Goal: Task Accomplishment & Management: Manage account settings

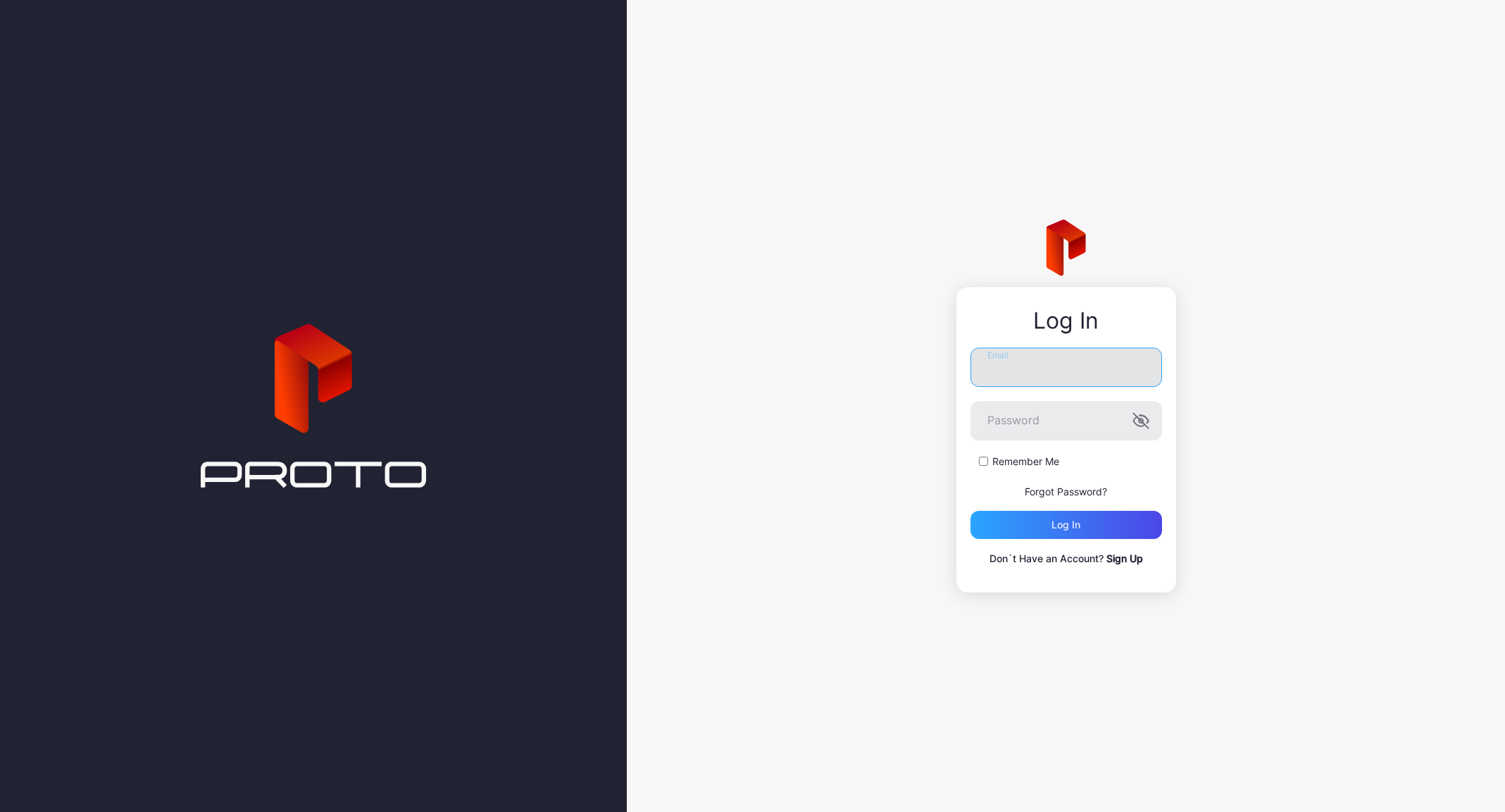
click at [1069, 356] on input "Email" at bounding box center [1066, 368] width 191 height 39
type input "**********"
click at [971, 511] on button "Log in" at bounding box center [1066, 524] width 191 height 28
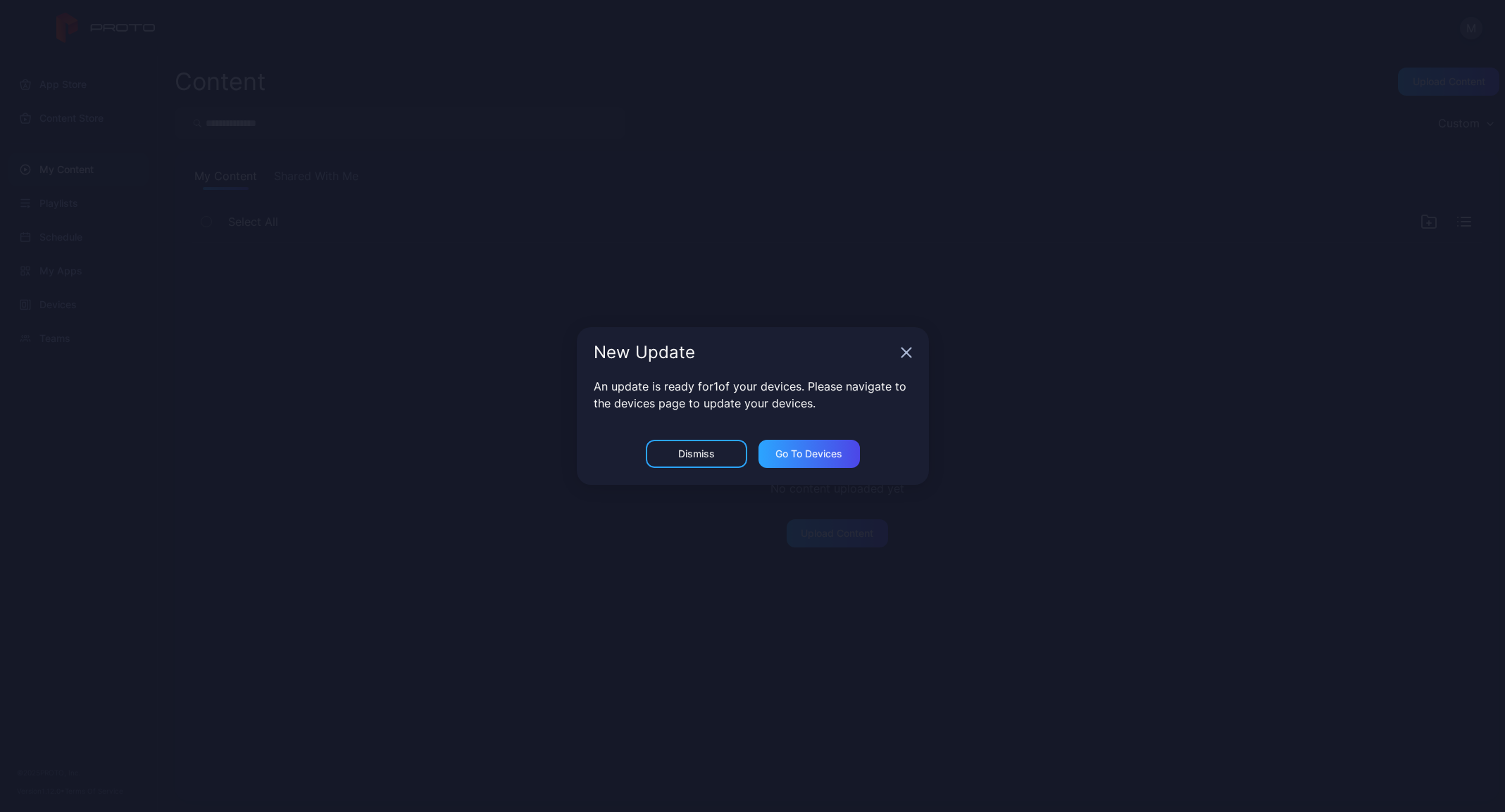
click at [908, 356] on icon "button" at bounding box center [906, 353] width 11 height 11
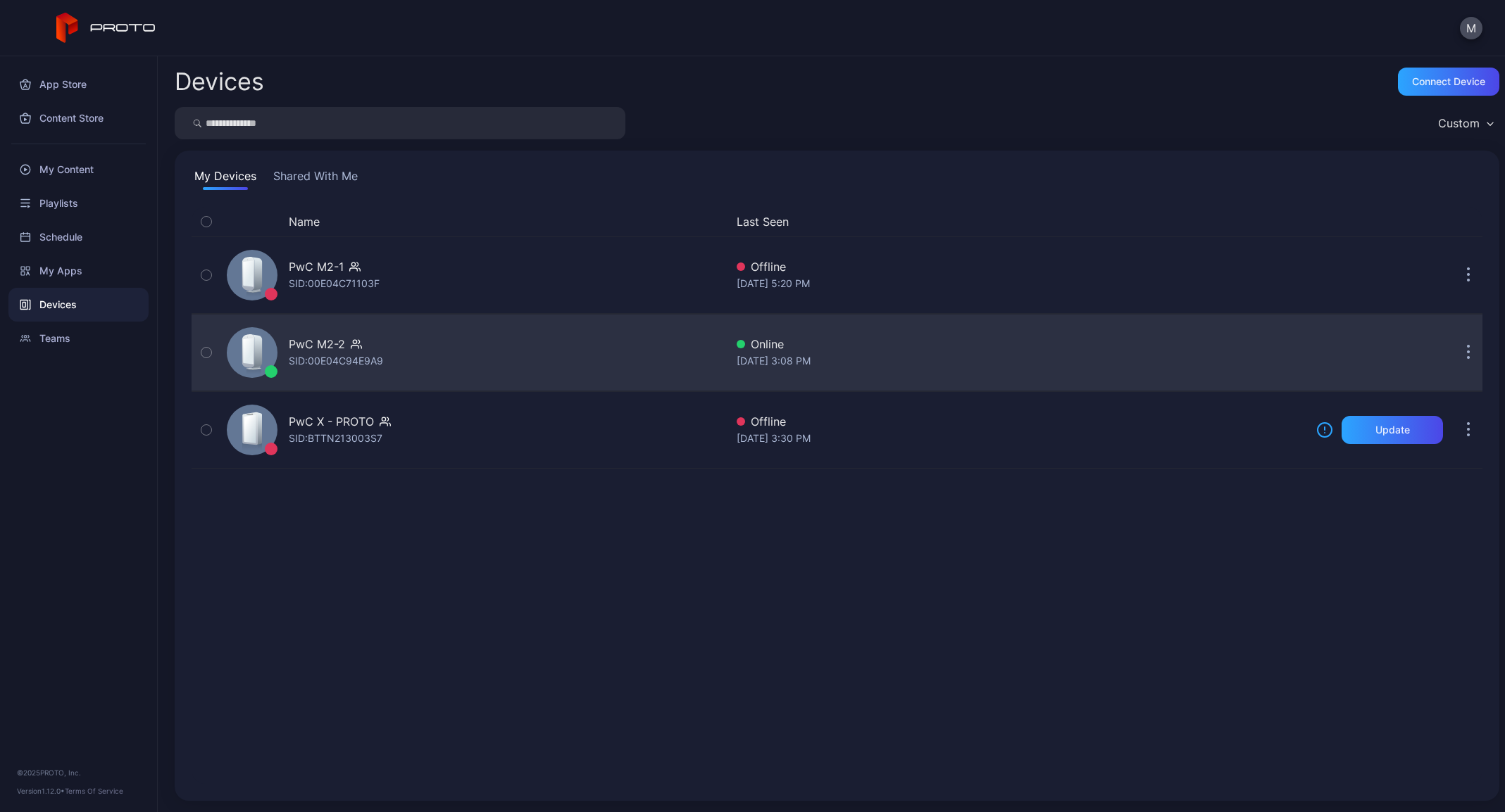
click at [614, 351] on div "PwC M2-2 SID: 00E04C94E9A9" at bounding box center [473, 352] width 504 height 70
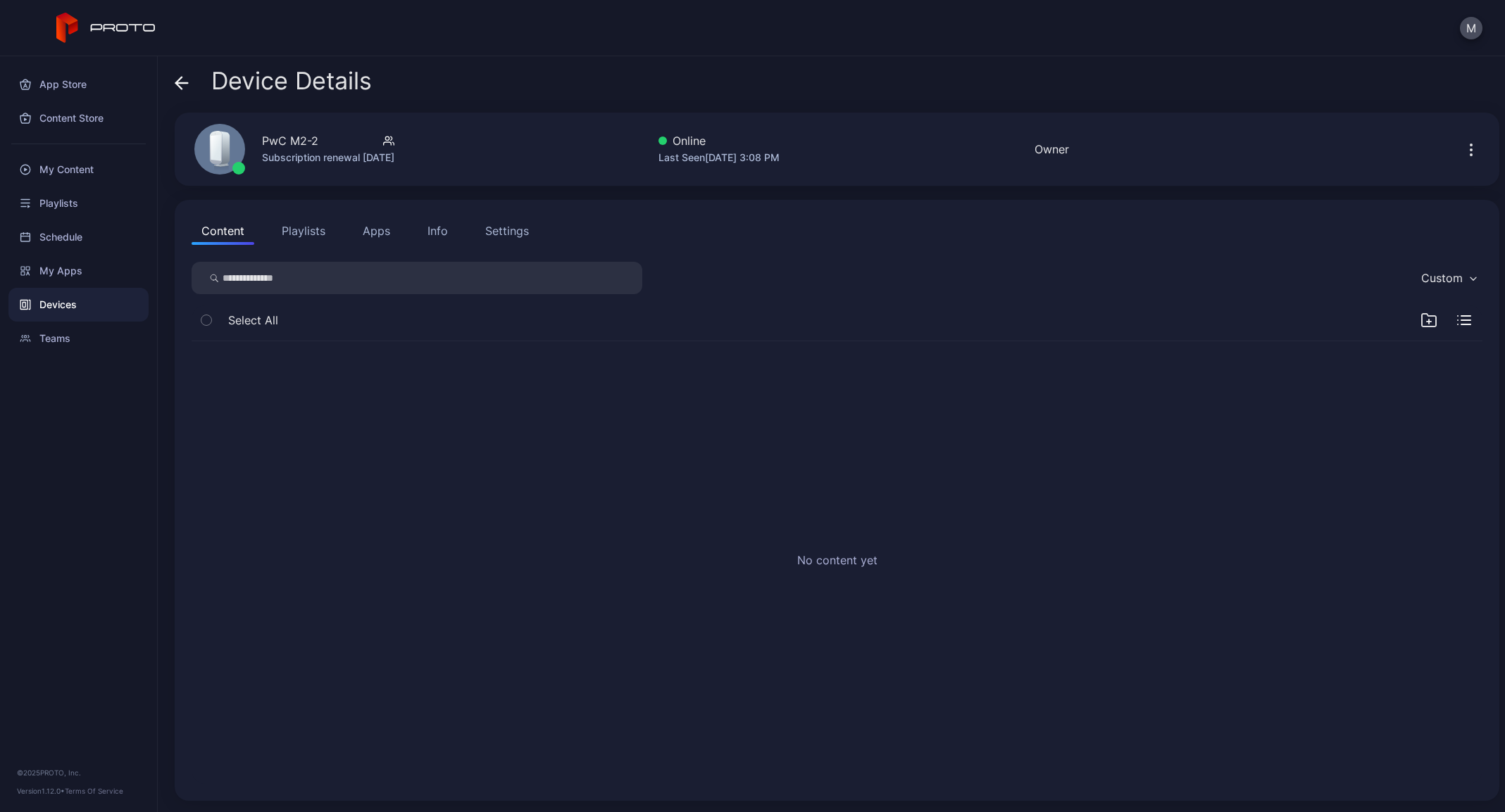
click at [304, 243] on button "Playlists" at bounding box center [304, 230] width 63 height 28
click at [390, 242] on button "Apps" at bounding box center [376, 230] width 47 height 28
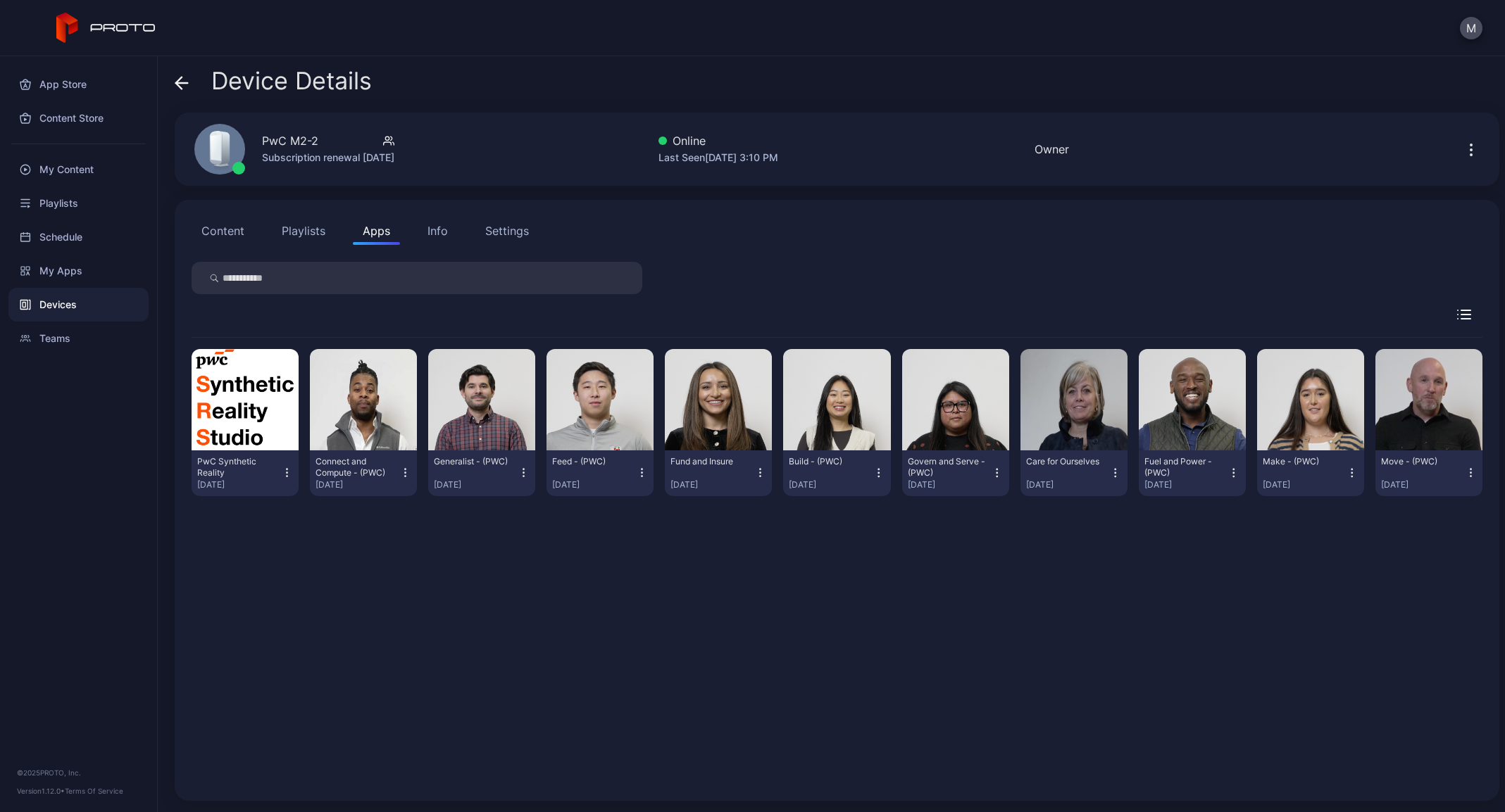
click at [289, 230] on button "Playlists" at bounding box center [304, 230] width 63 height 28
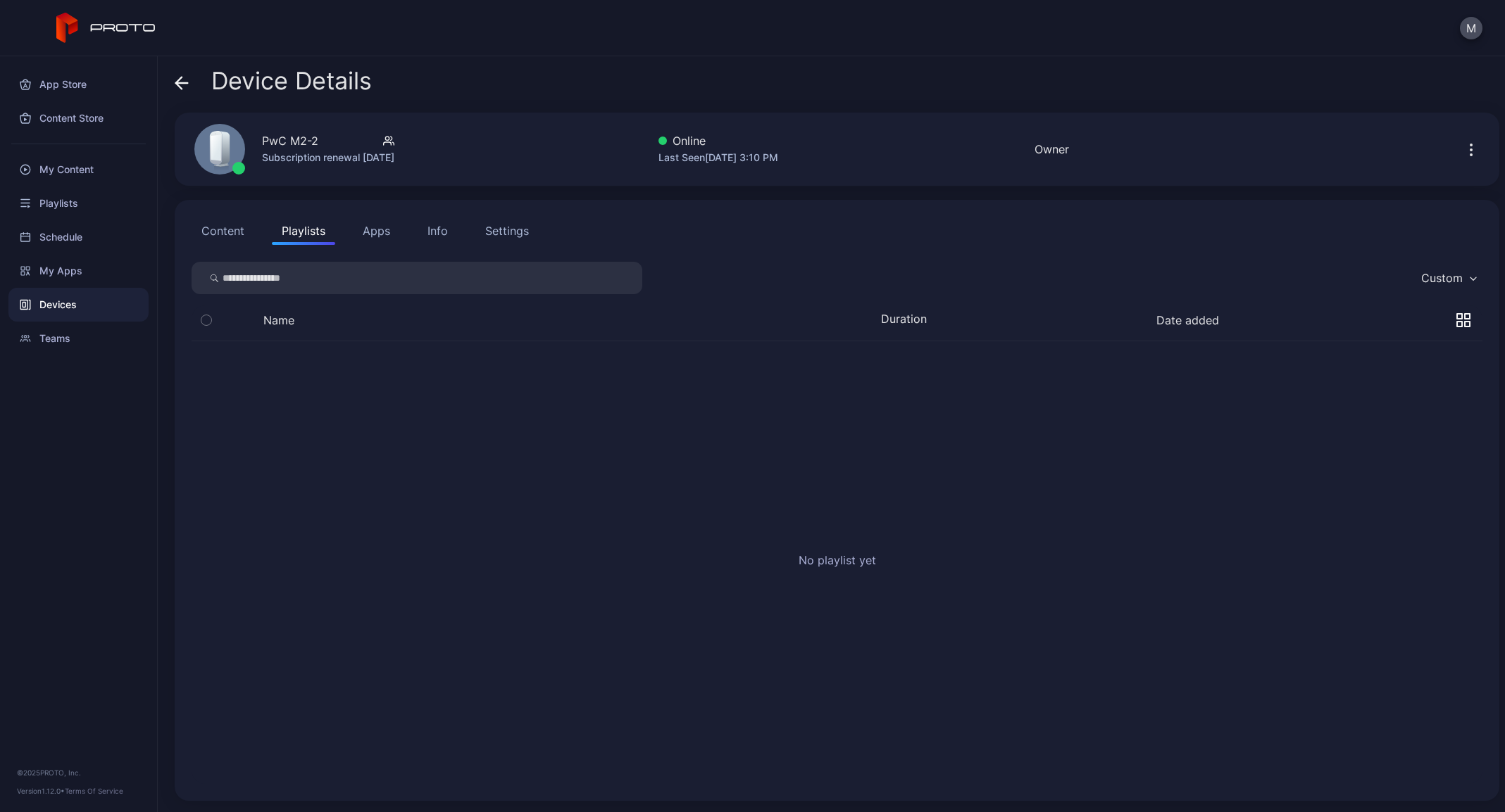
click at [232, 231] on button "Content" at bounding box center [222, 230] width 63 height 28
click at [175, 81] on icon at bounding box center [182, 83] width 14 height 14
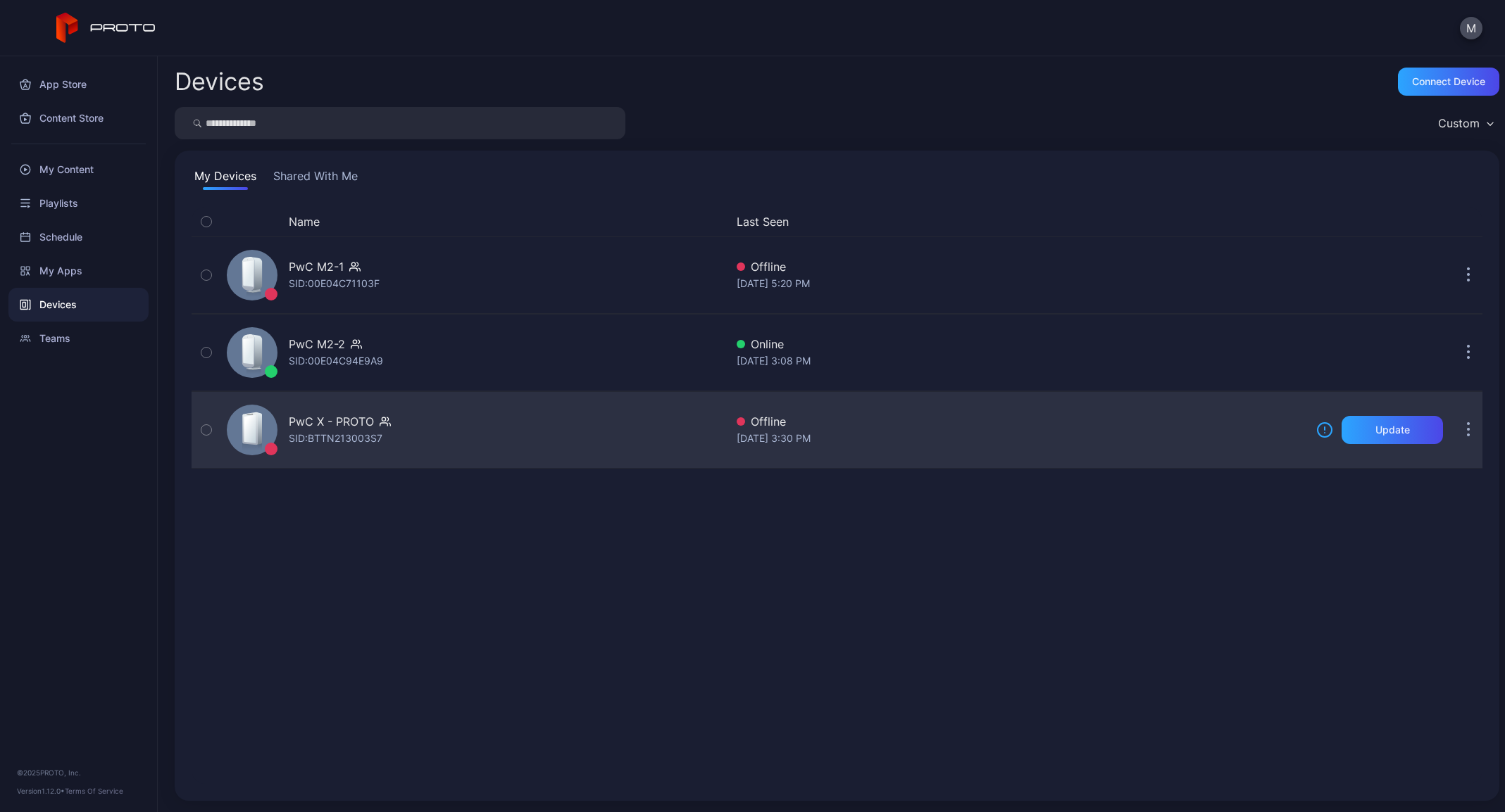
click at [468, 438] on div "PwC X - PROTO SID: BTTN213003S7" at bounding box center [473, 429] width 504 height 70
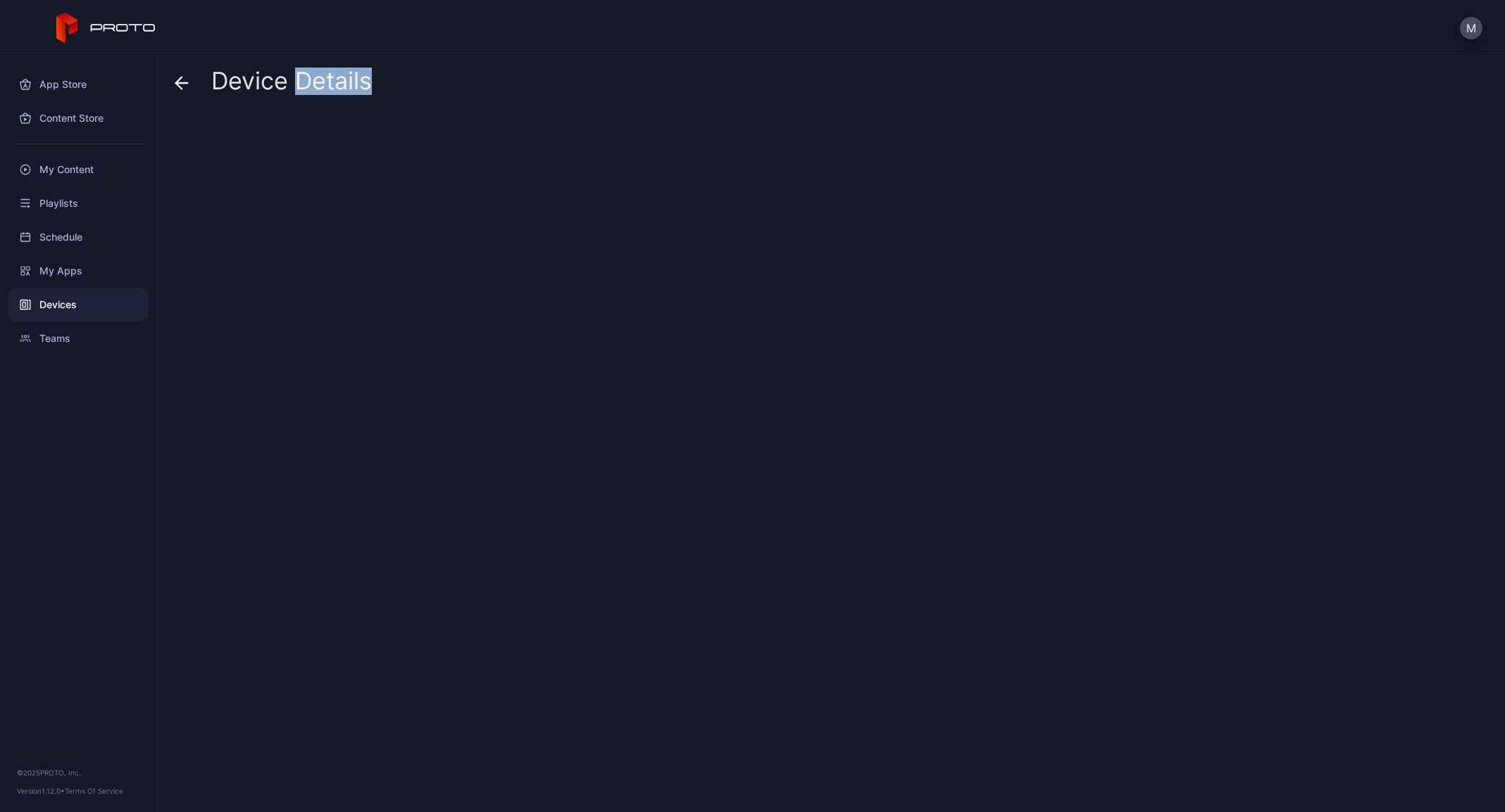
click at [468, 438] on div at bounding box center [837, 457] width 1325 height 688
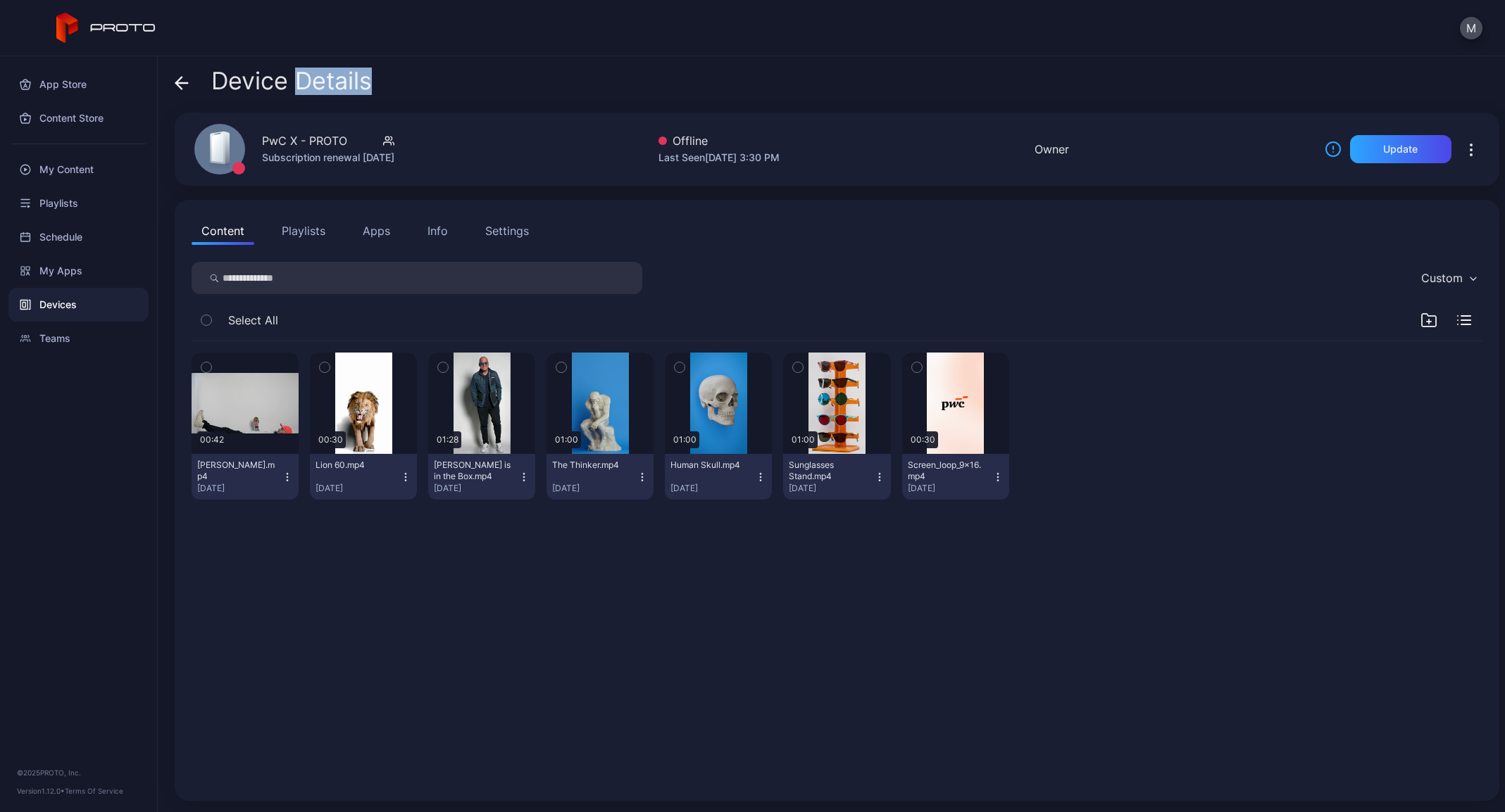
click at [324, 223] on button "Playlists" at bounding box center [304, 230] width 63 height 28
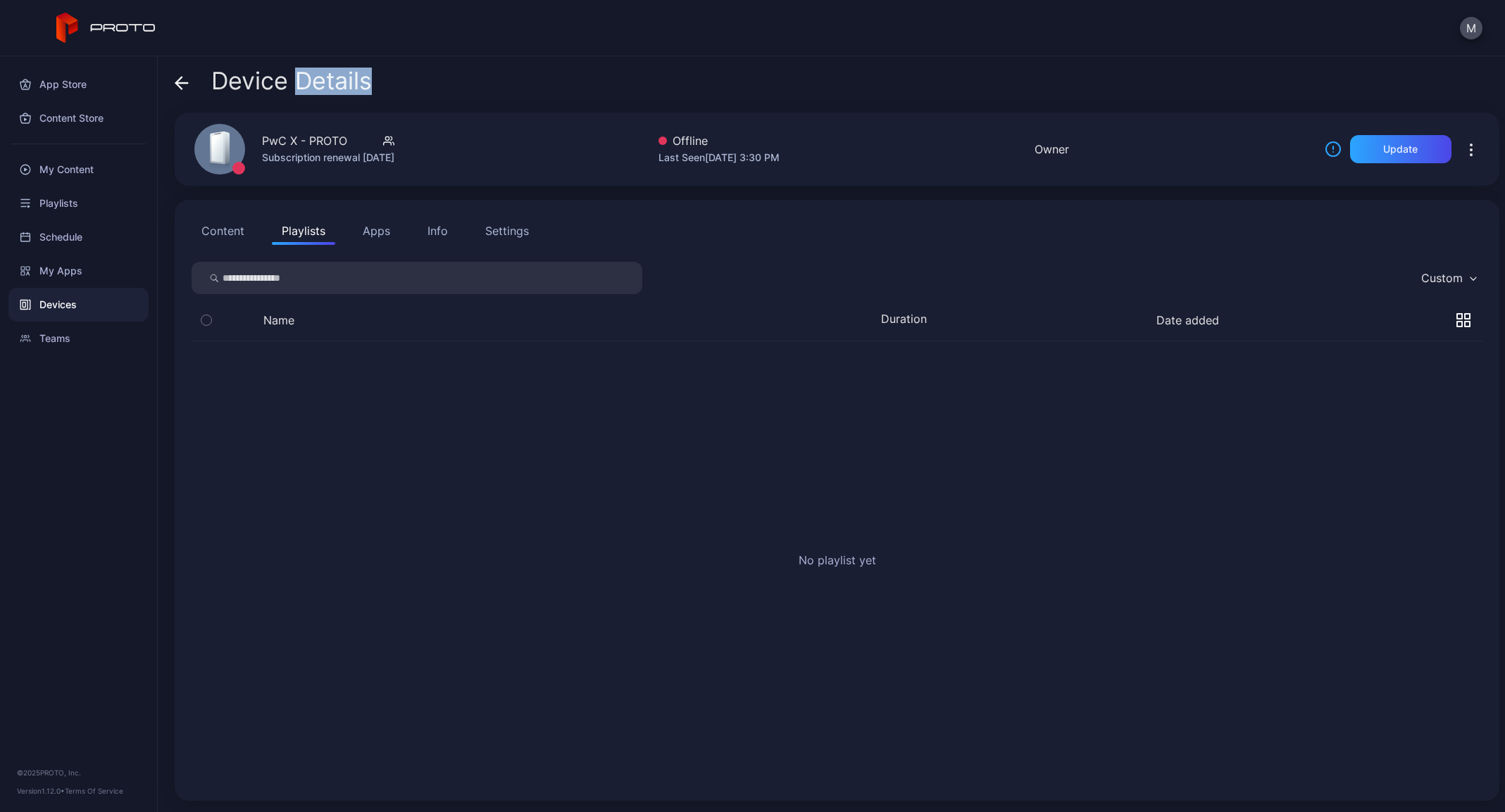
click at [372, 232] on button "Apps" at bounding box center [376, 230] width 47 height 28
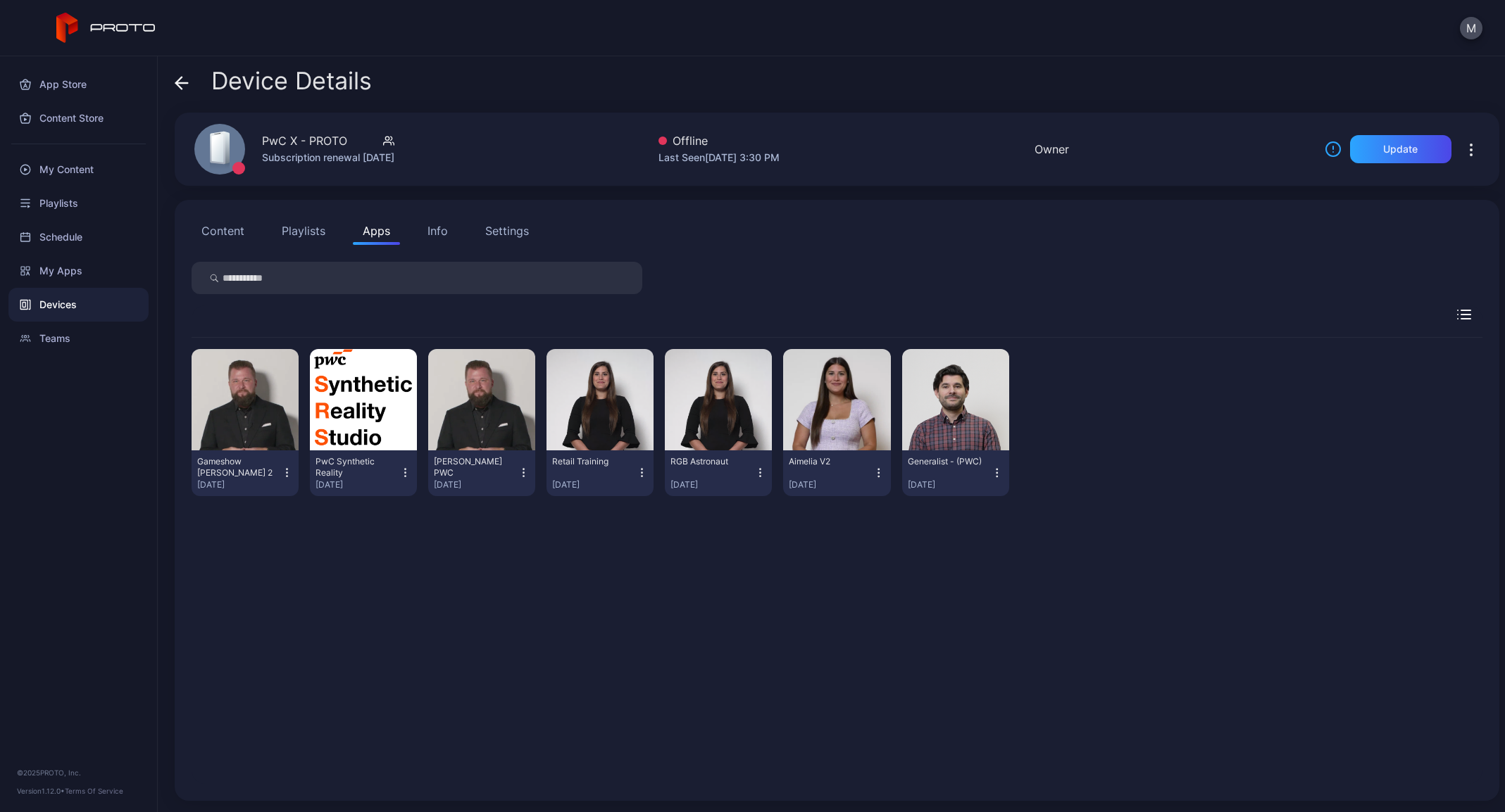
click at [178, 87] on icon at bounding box center [182, 83] width 14 height 14
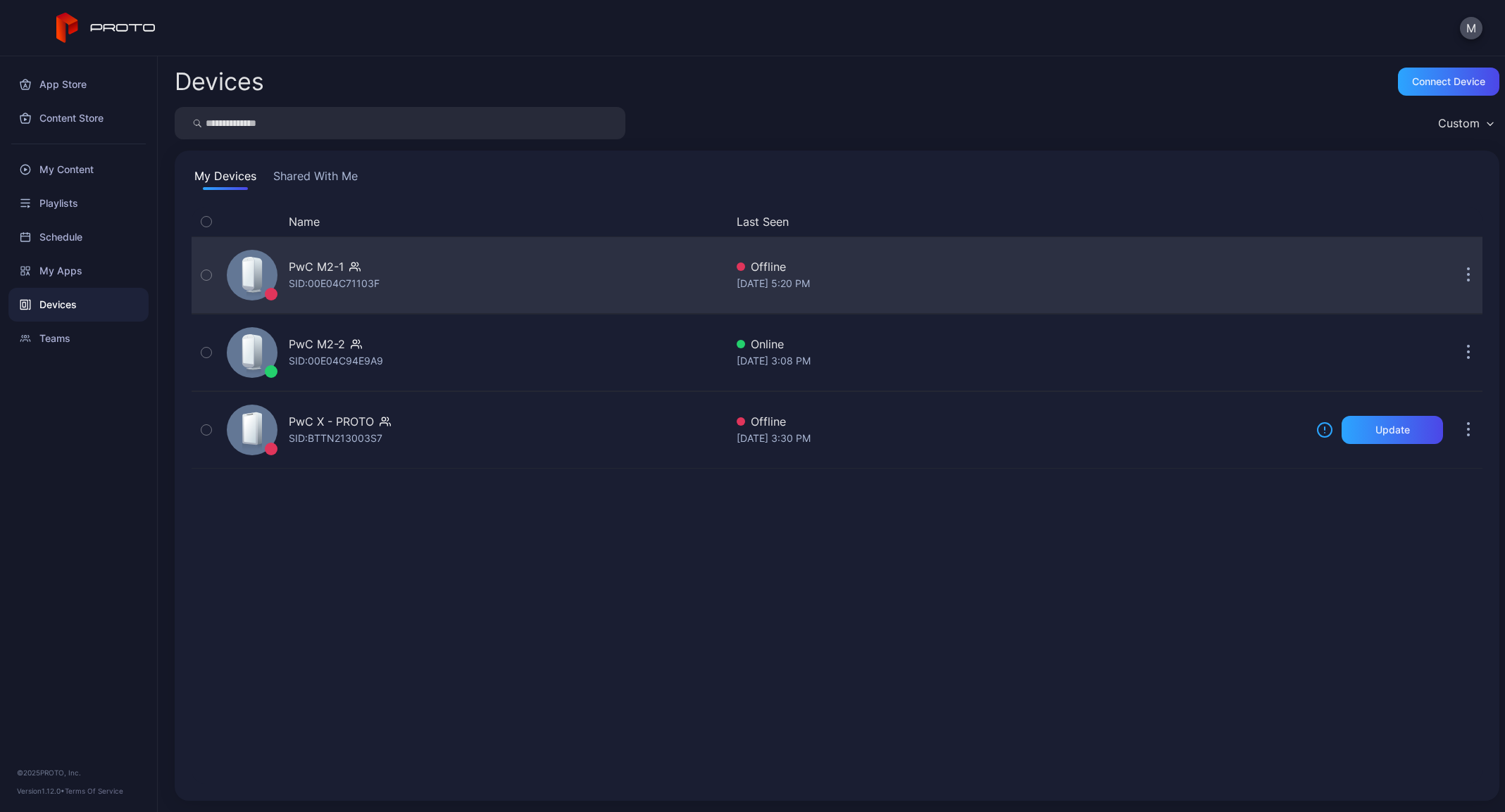
click at [518, 294] on div "PwC M2-1 SID: 00E04C71103F" at bounding box center [473, 275] width 504 height 70
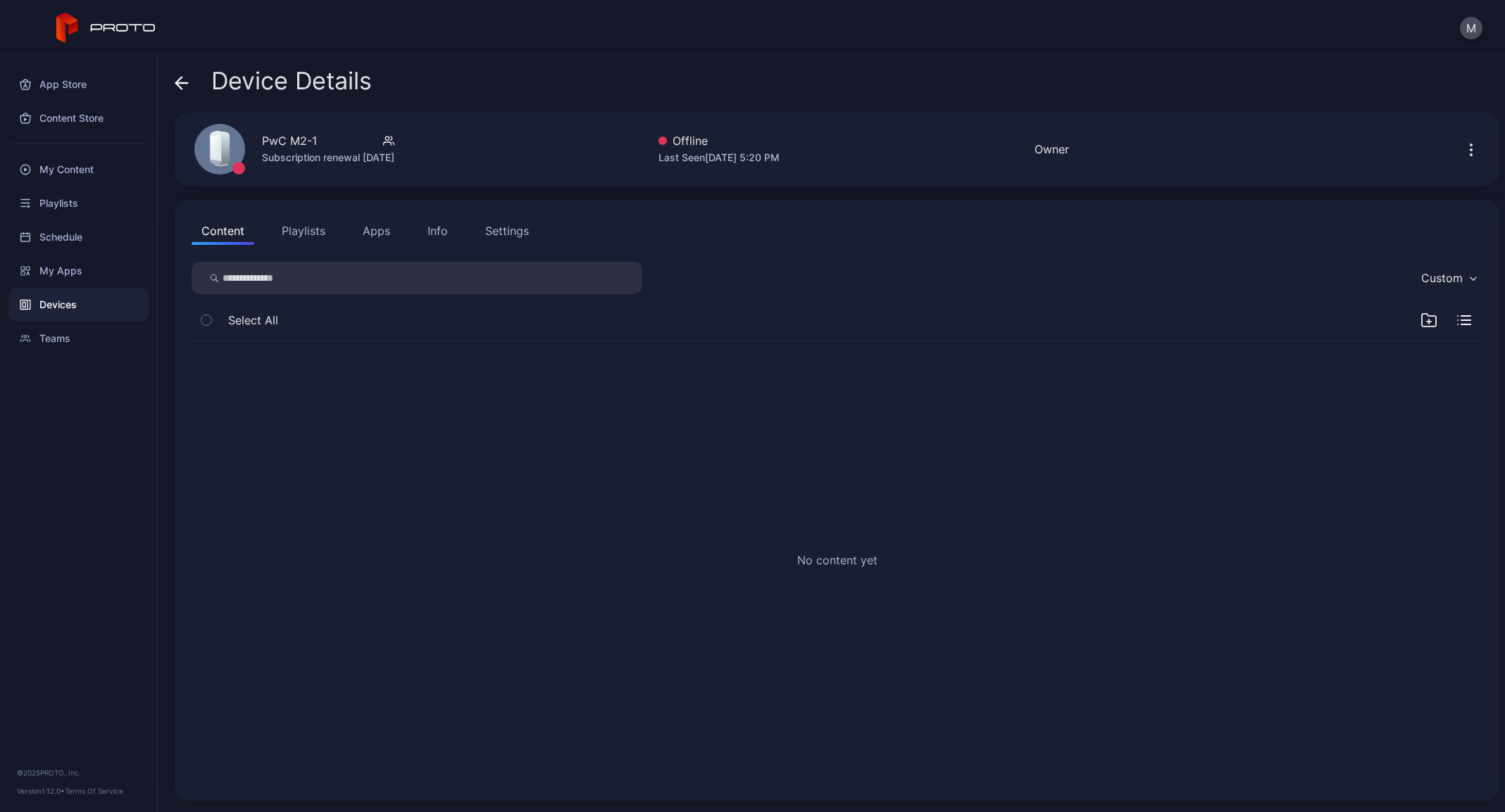
click at [378, 242] on button "Apps" at bounding box center [376, 230] width 47 height 28
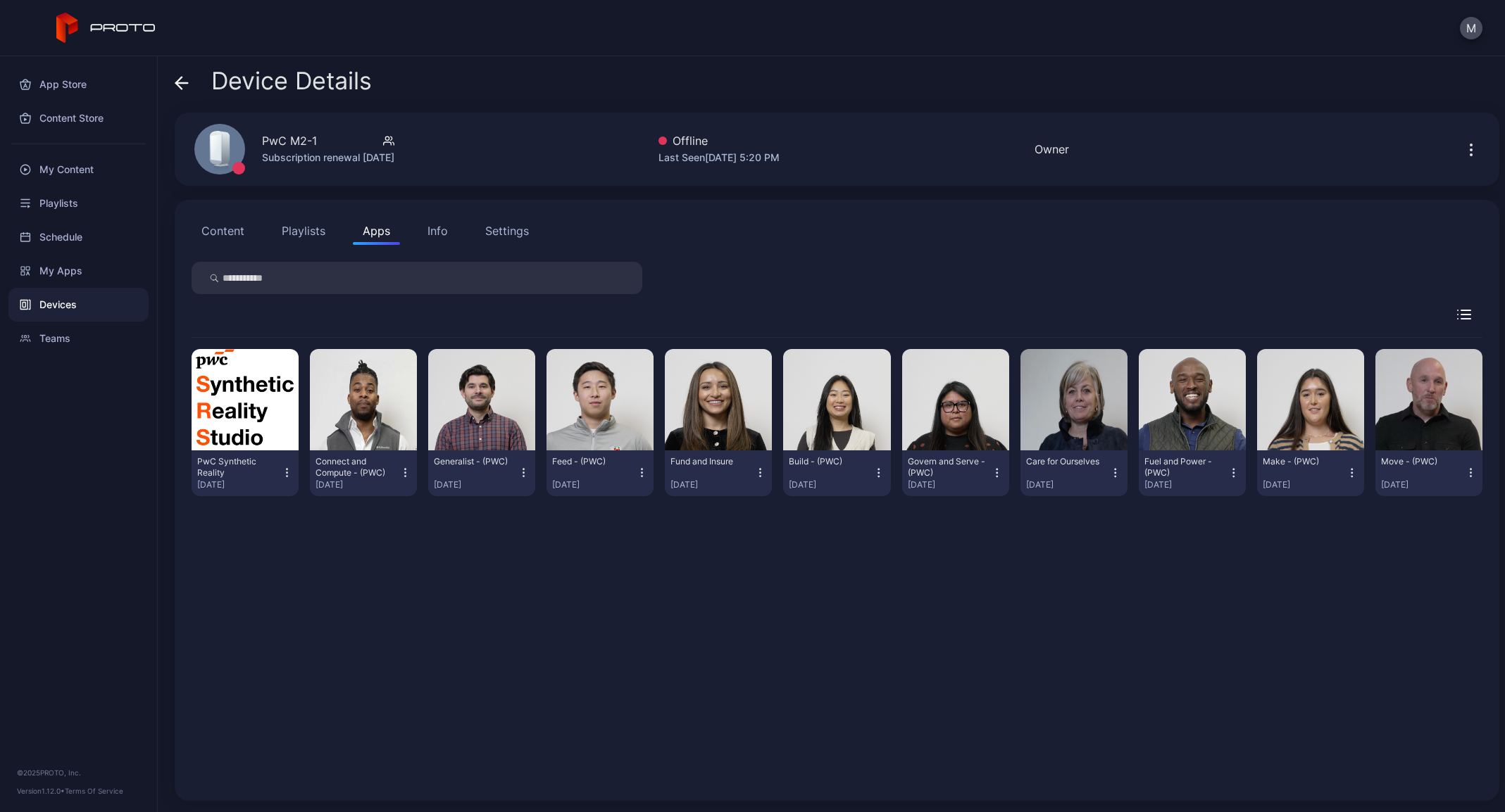
click at [301, 223] on button "Playlists" at bounding box center [304, 230] width 63 height 28
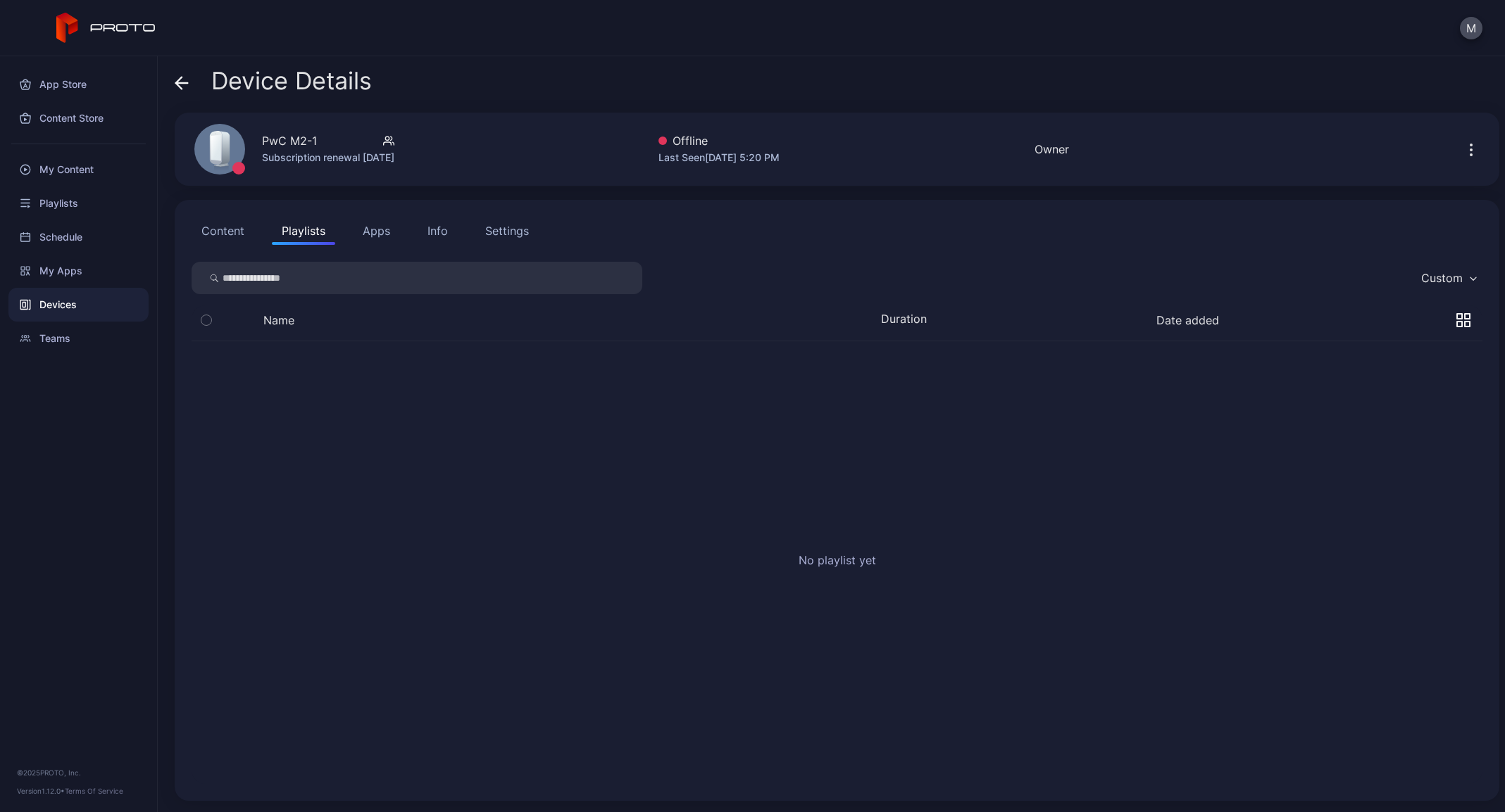
click at [246, 232] on button "Content" at bounding box center [222, 230] width 63 height 28
click at [389, 232] on button "Apps" at bounding box center [376, 230] width 47 height 28
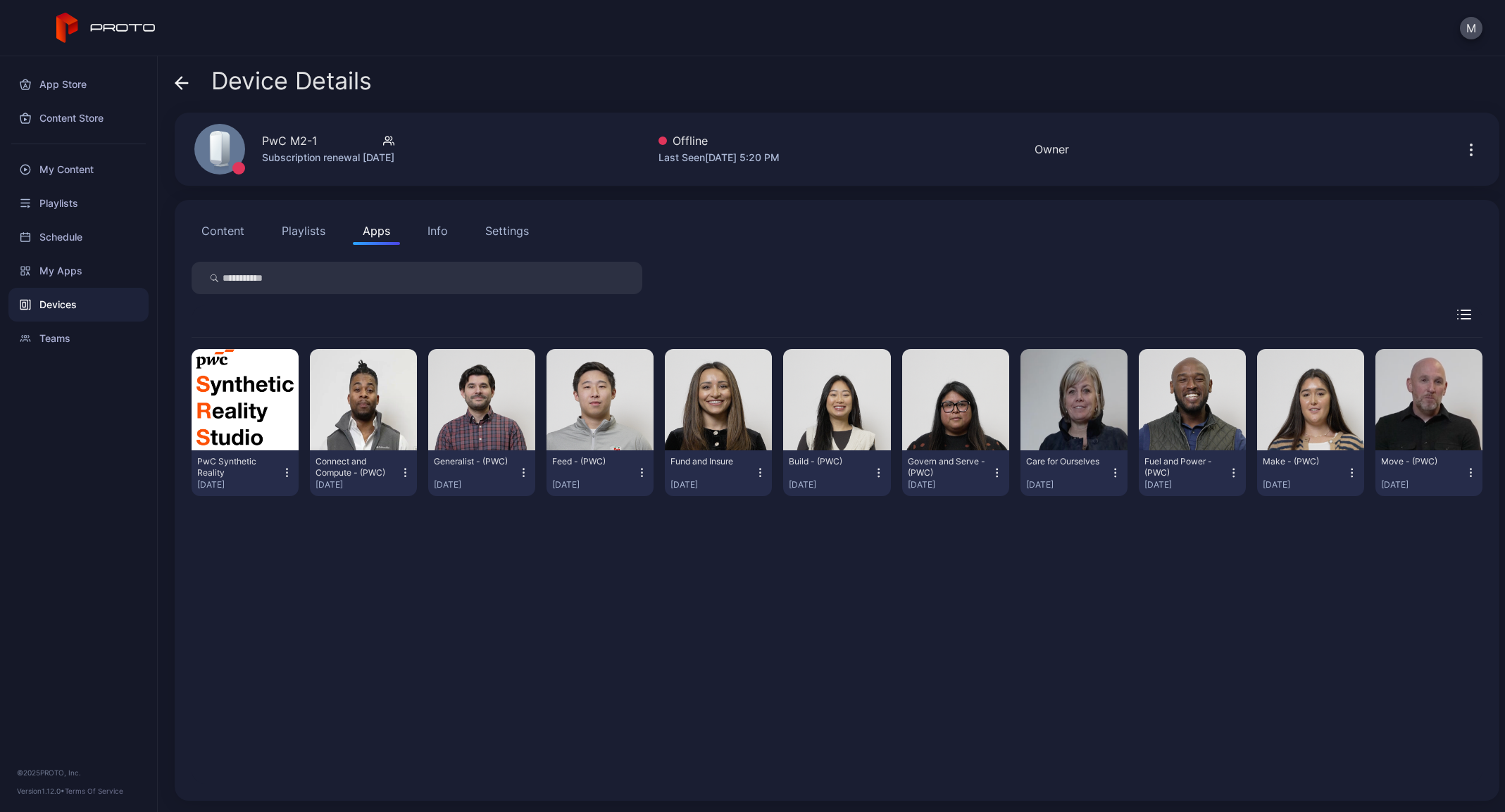
click at [803, 608] on div "PwC Synthetic Reality [DATE] Connect and Compute - (PWC) [DATE] Generalist - (P…" at bounding box center [837, 561] width 1291 height 447
click at [185, 80] on icon at bounding box center [182, 83] width 14 height 14
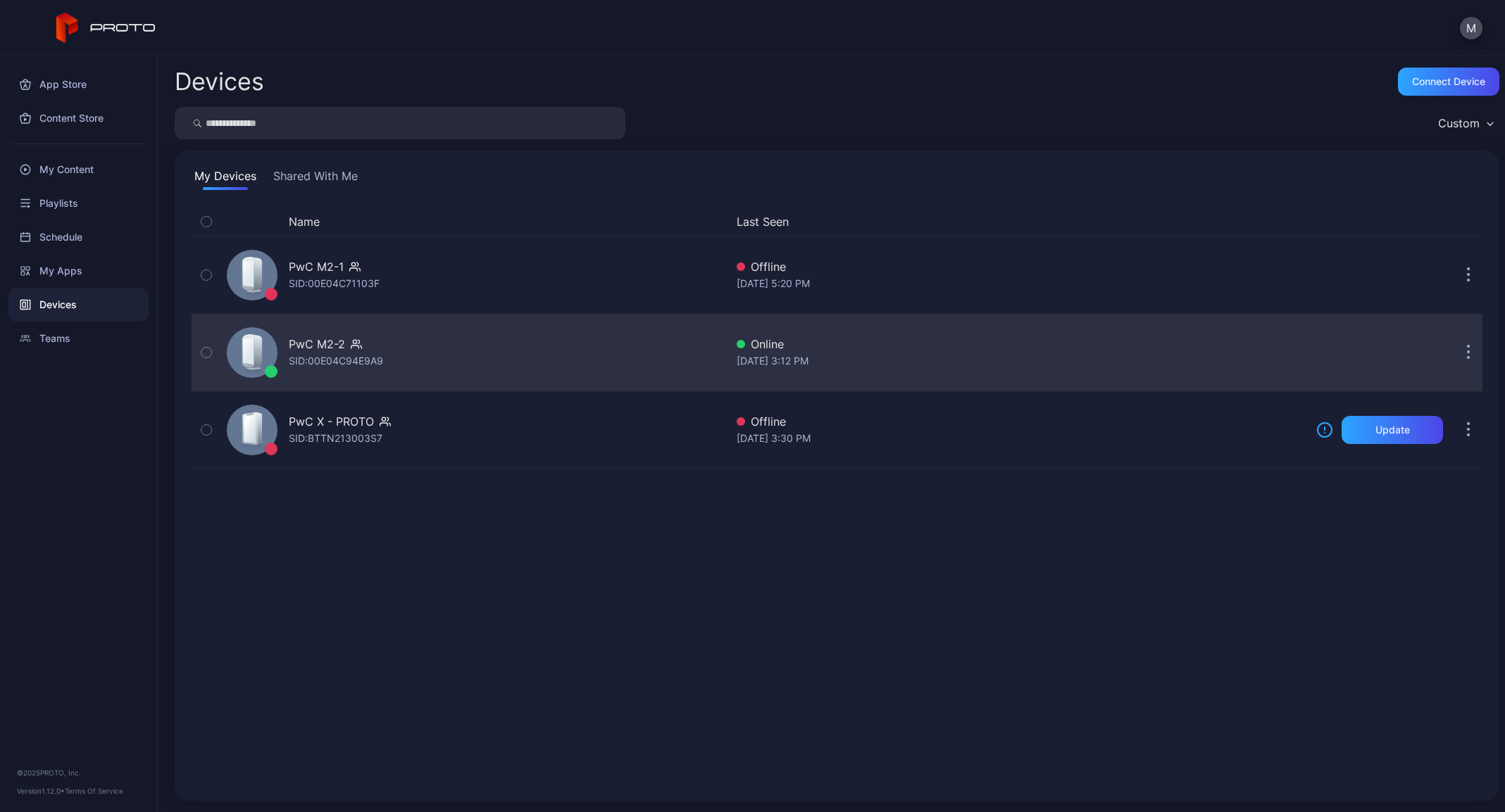
click at [827, 347] on div "Online" at bounding box center [1021, 344] width 568 height 17
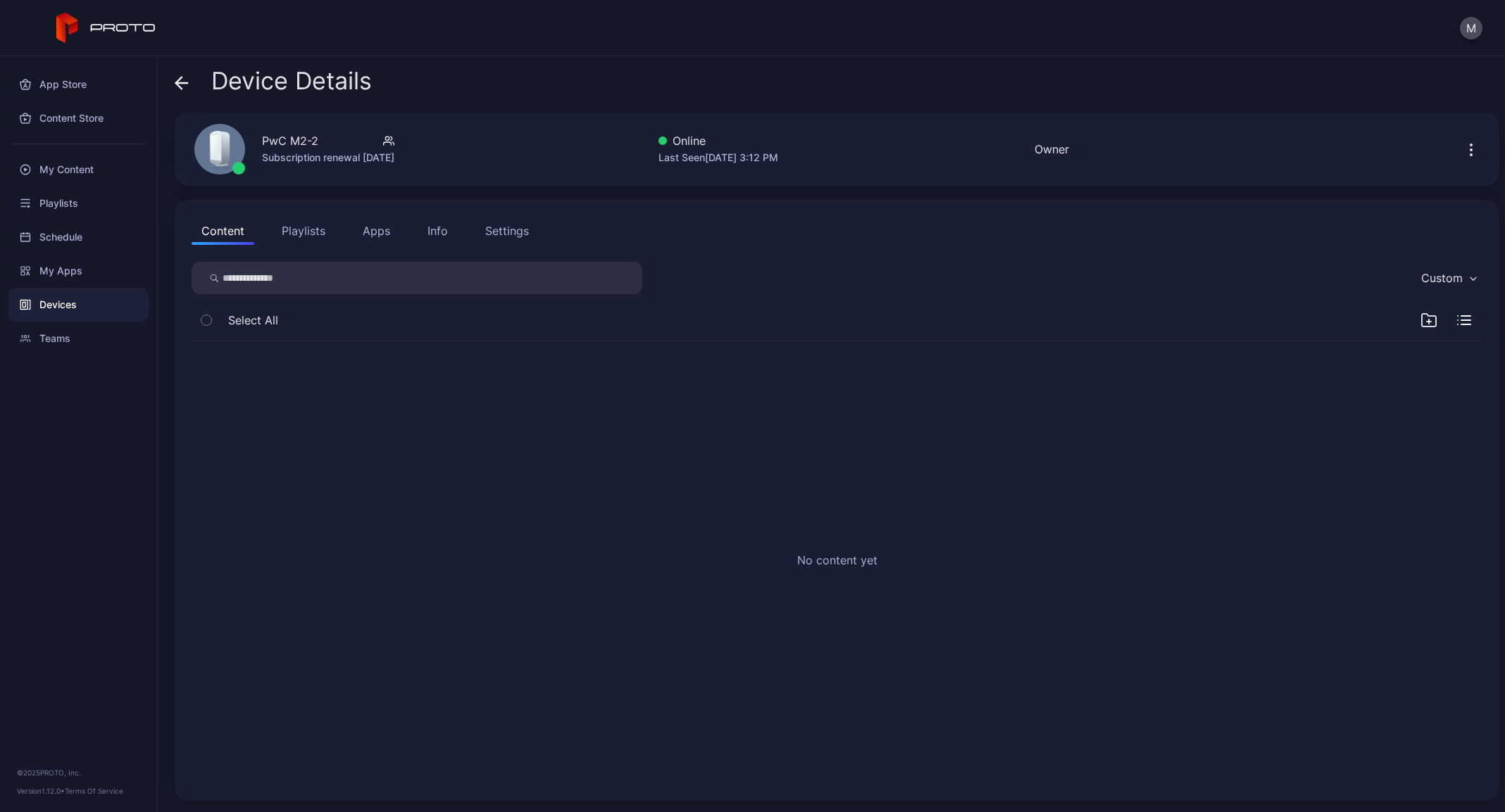
click at [375, 235] on button "Apps" at bounding box center [376, 230] width 47 height 28
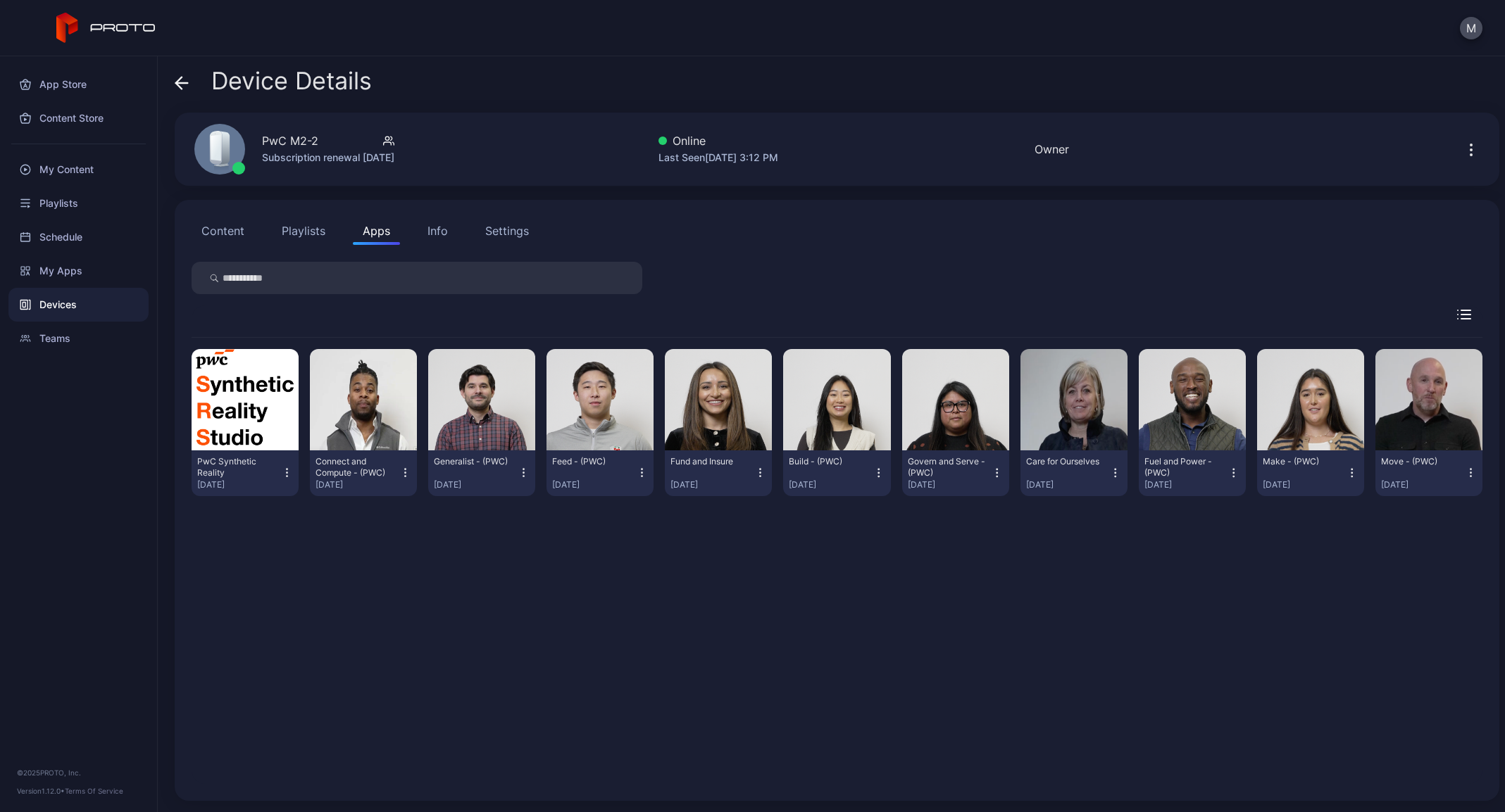
click at [167, 351] on div "Device Details PwC M2-2 Subscription renewal [DATE] Online Last Seen [DATE] 3:1…" at bounding box center [831, 435] width 1347 height 756
click at [210, 365] on button "button" at bounding box center [245, 400] width 107 height 102
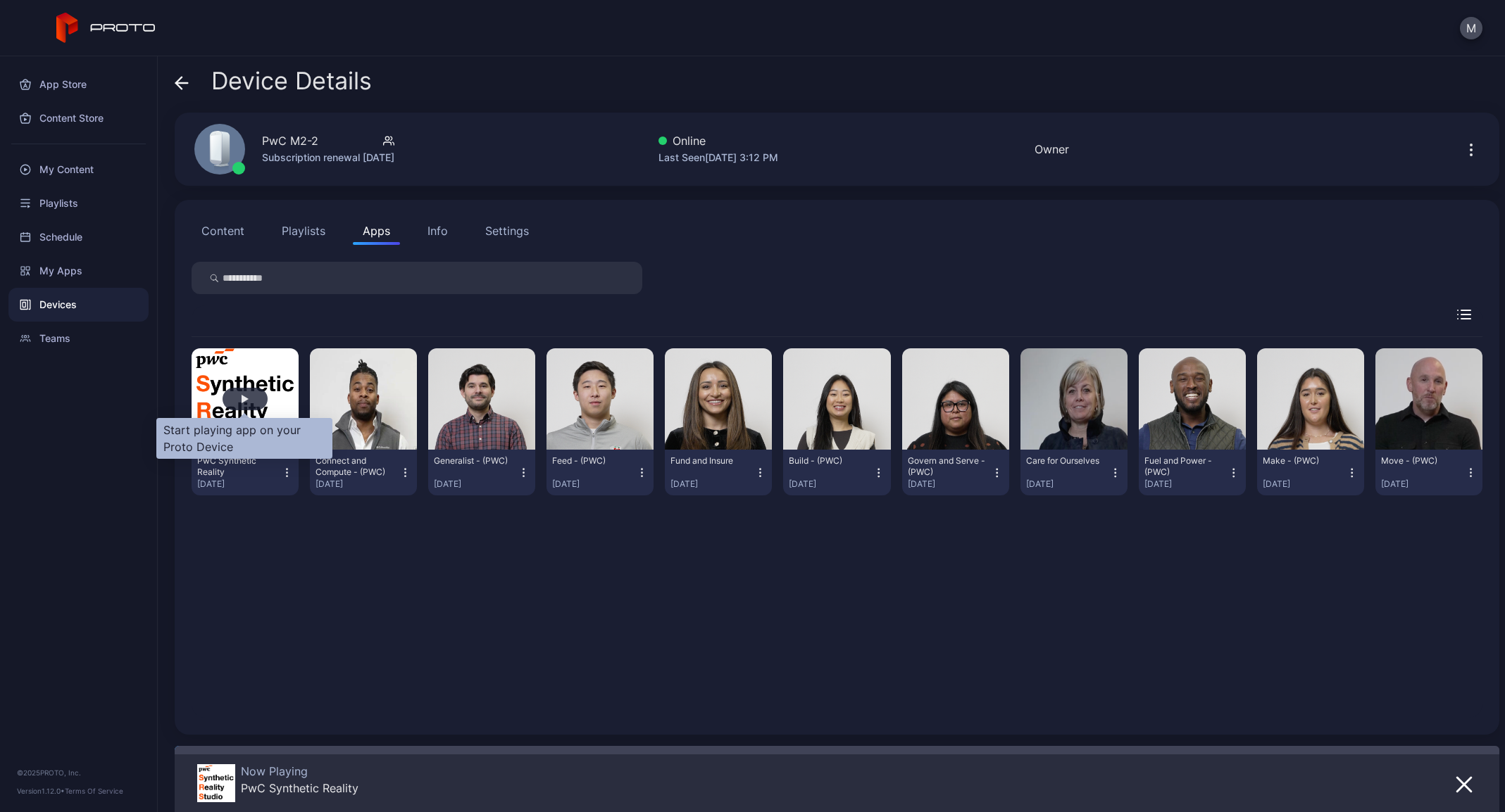
click at [248, 405] on div "button" at bounding box center [245, 399] width 45 height 23
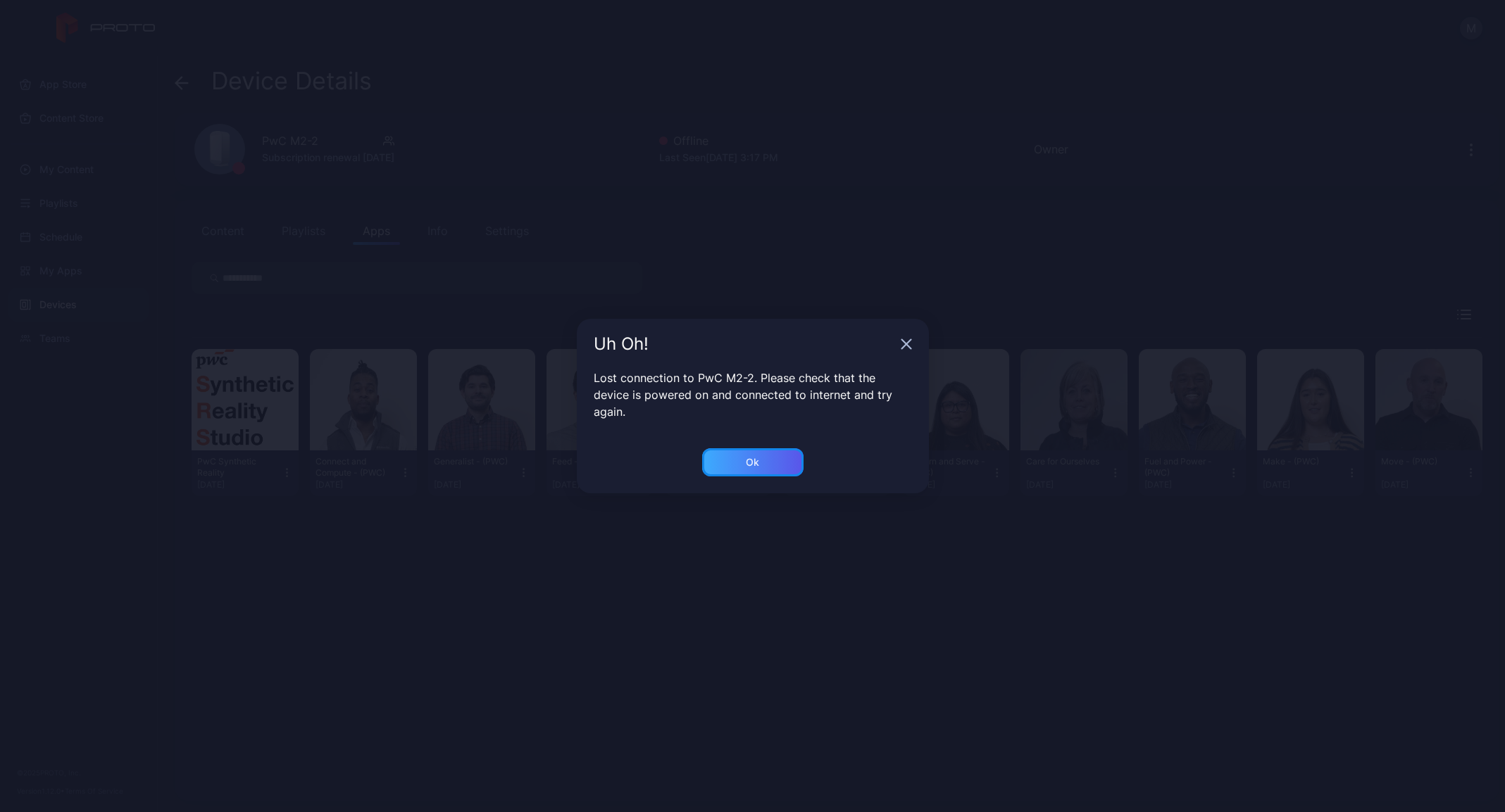
click at [780, 468] on div "Ok" at bounding box center [753, 462] width 102 height 28
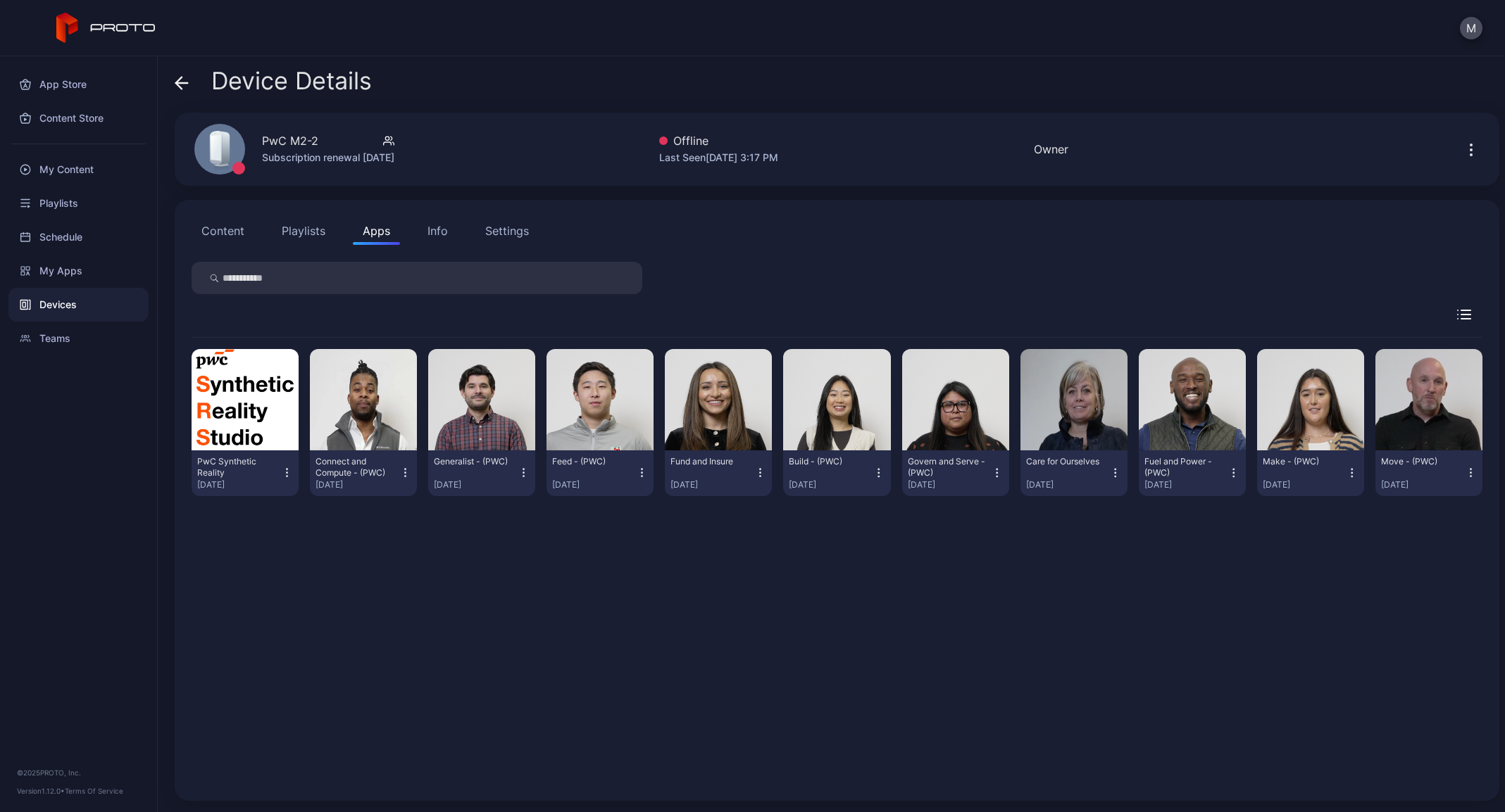
click at [300, 131] on div "PwC M2-2 Subscription renewal [DATE]" at bounding box center [290, 149] width 225 height 76
click at [292, 140] on div "PwC M2-2" at bounding box center [290, 141] width 57 height 17
copy div "PwC M2-2"
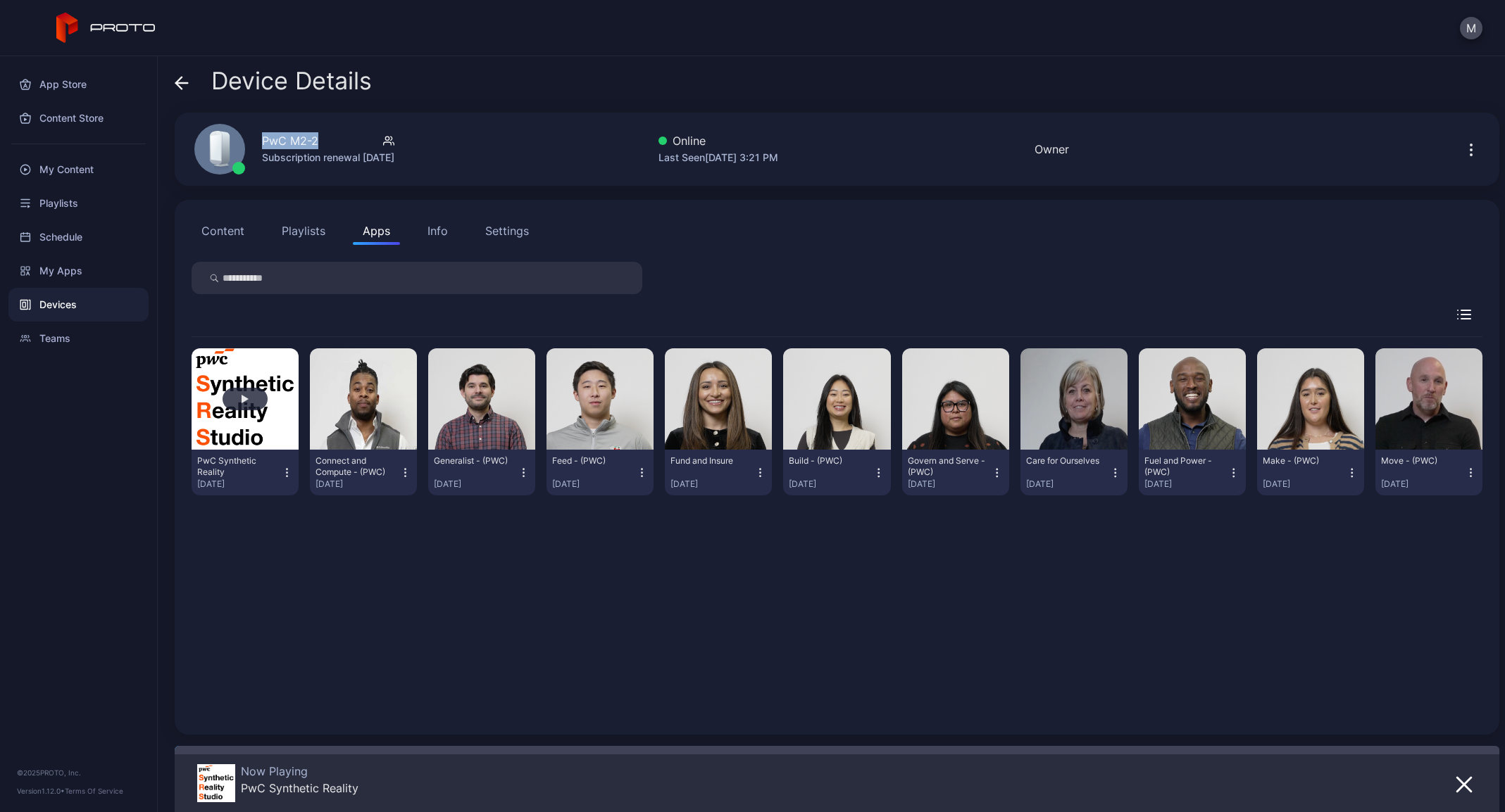
click at [246, 444] on button "button" at bounding box center [245, 399] width 107 height 102
click at [281, 472] on icon "button" at bounding box center [287, 473] width 12 height 14
click at [246, 459] on div "PwC Synthetic Reality" at bounding box center [236, 467] width 78 height 23
click at [256, 578] on button "Launch on Start" at bounding box center [244, 565] width 120 height 45
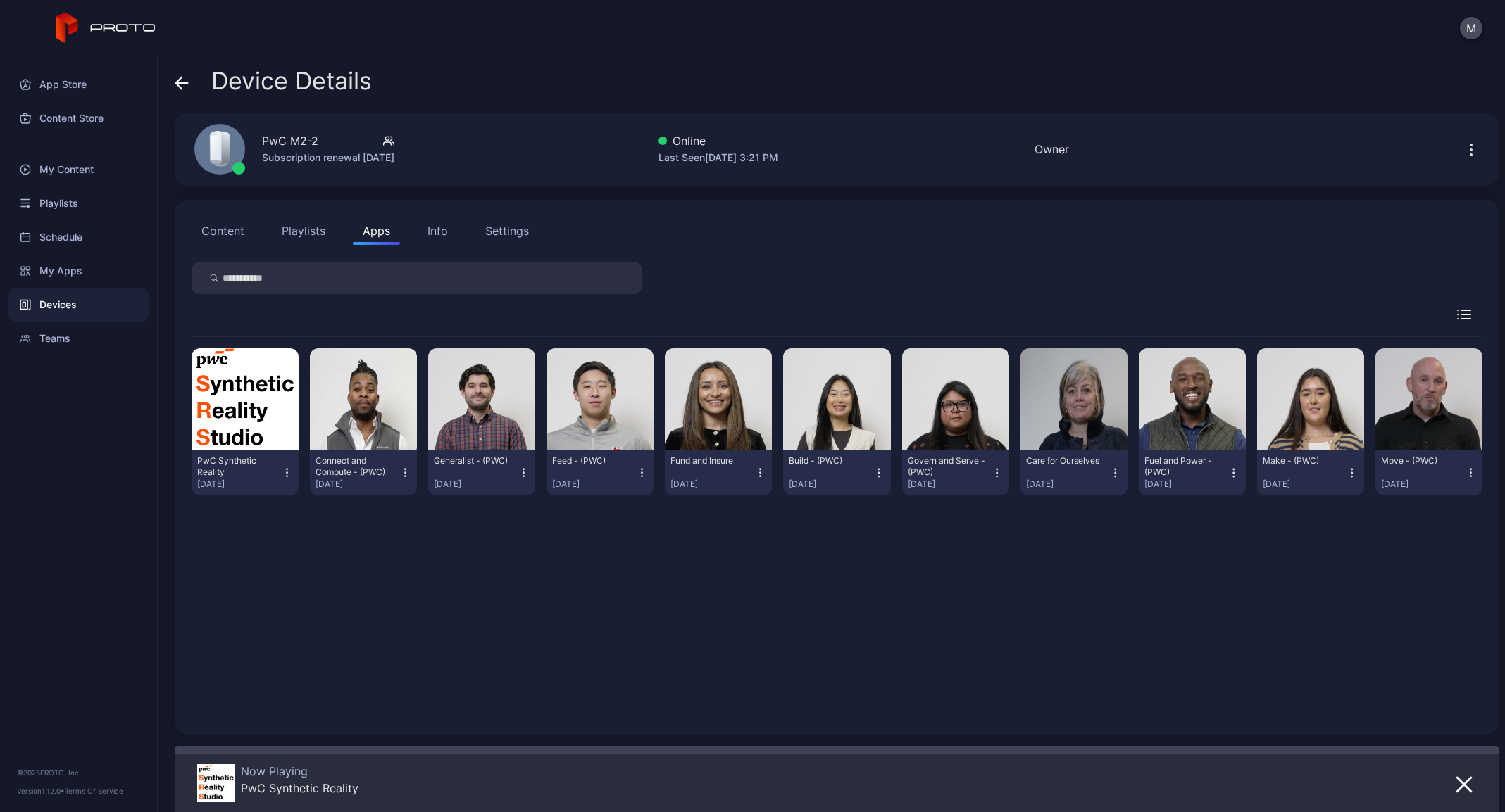
click at [179, 76] on icon at bounding box center [182, 83] width 14 height 14
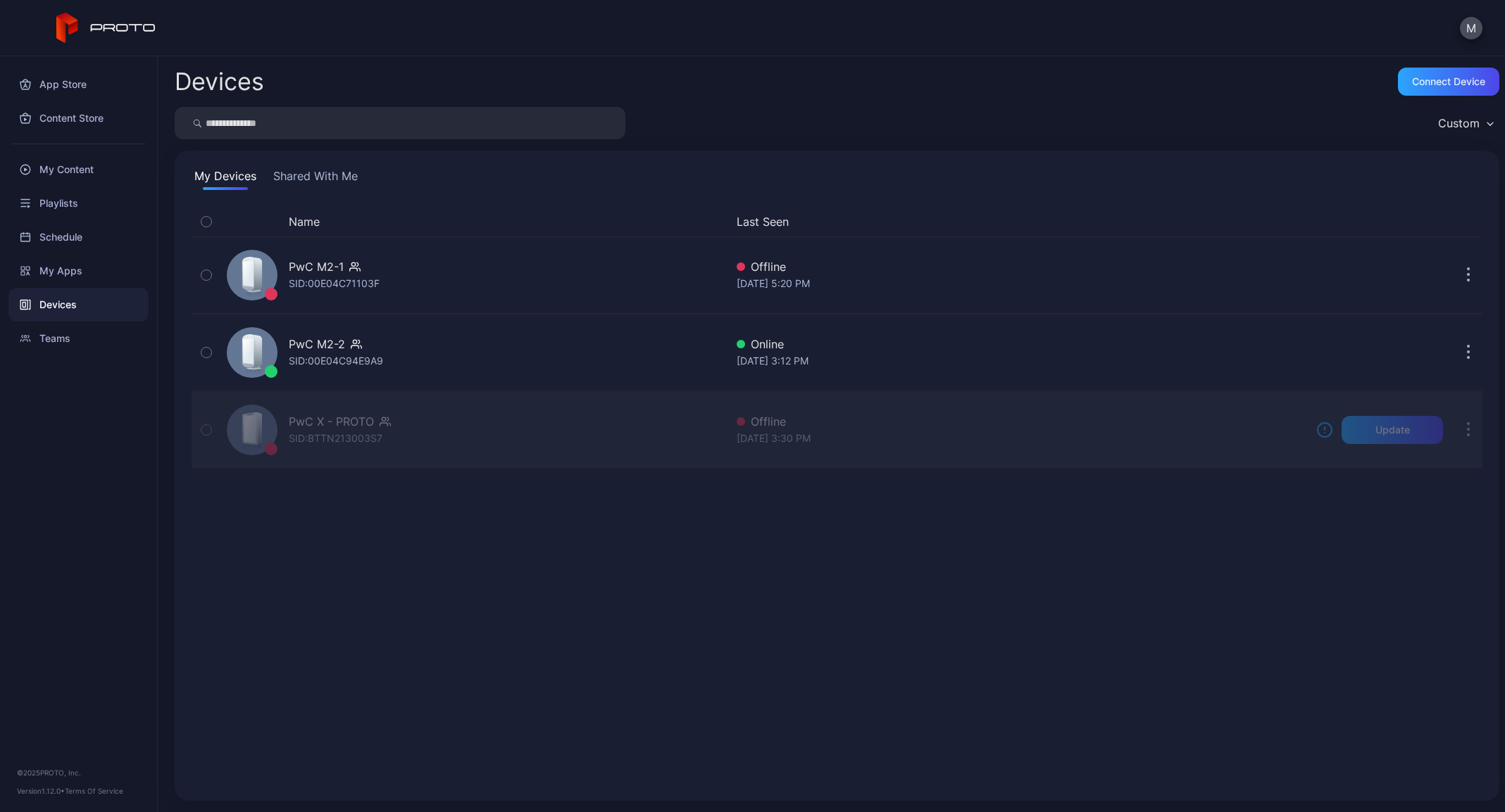
click at [359, 420] on div "PwC X - PROTO" at bounding box center [331, 422] width 85 height 17
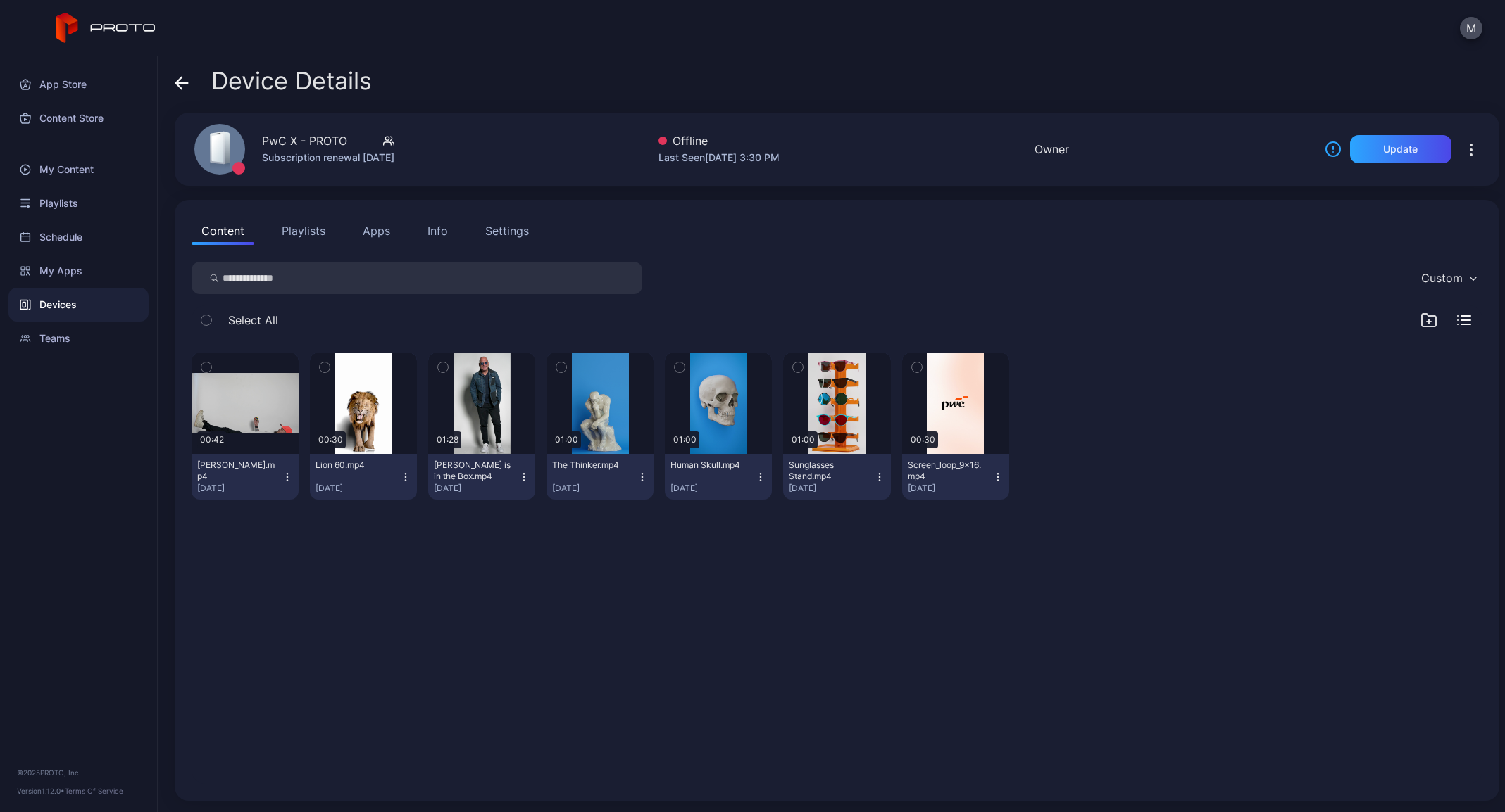
click at [180, 87] on icon at bounding box center [179, 83] width 5 height 12
